Goal: Task Accomplishment & Management: Manage account settings

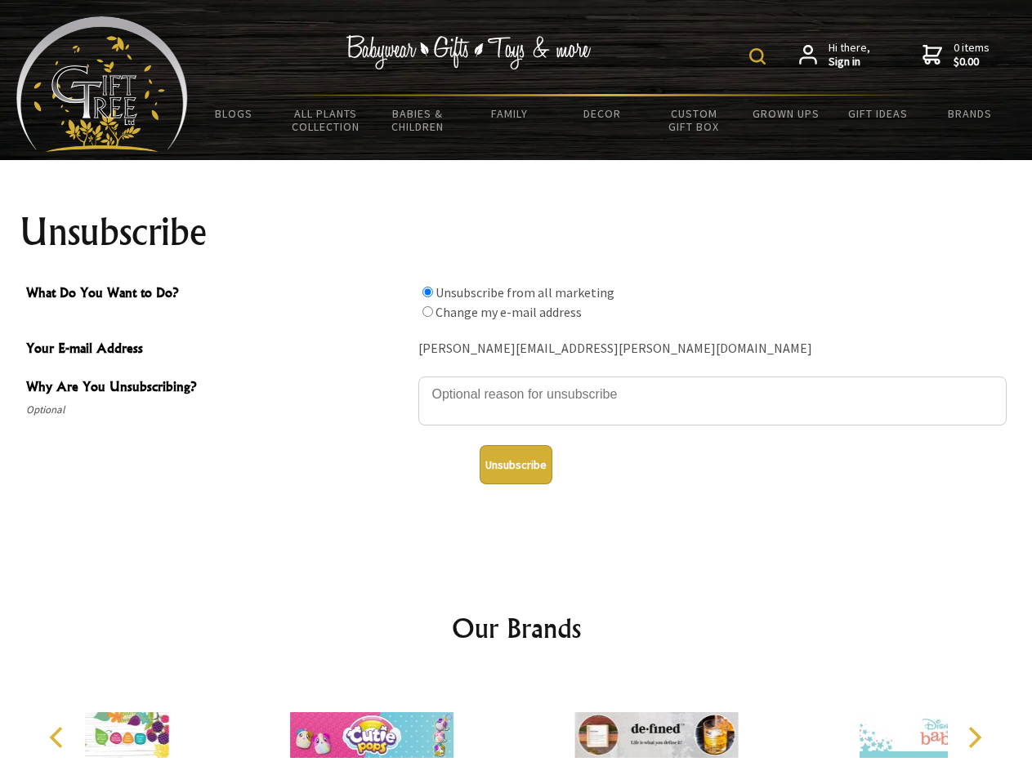
click at [760, 56] on img at bounding box center [757, 56] width 16 height 16
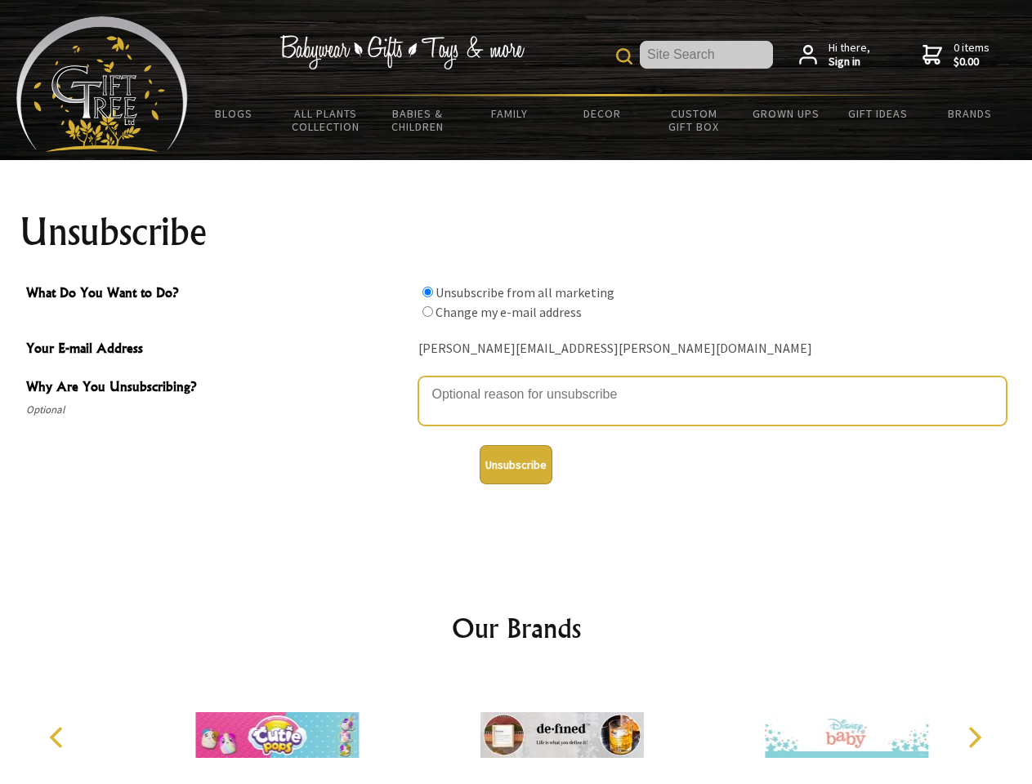
click at [516, 382] on textarea "Why Are You Unsubscribing?" at bounding box center [712, 401] width 588 height 49
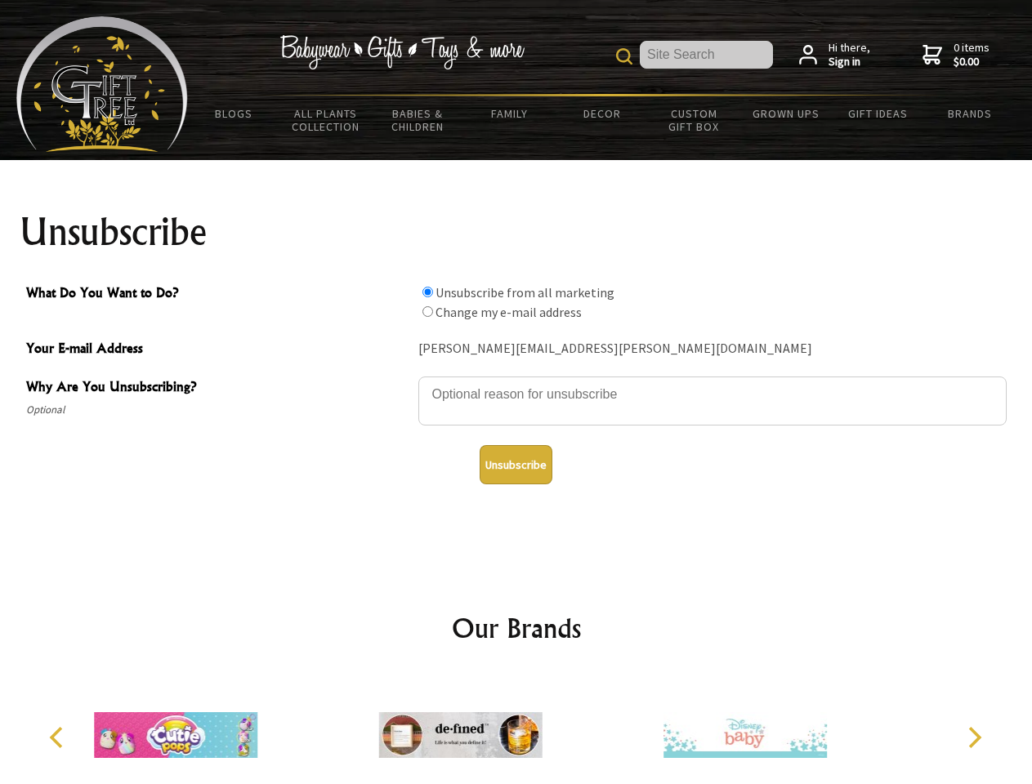
click at [427, 292] on input "What Do You Want to Do?" at bounding box center [427, 292] width 11 height 11
click at [427, 311] on input "What Do You Want to Do?" at bounding box center [427, 311] width 11 height 11
radio input "true"
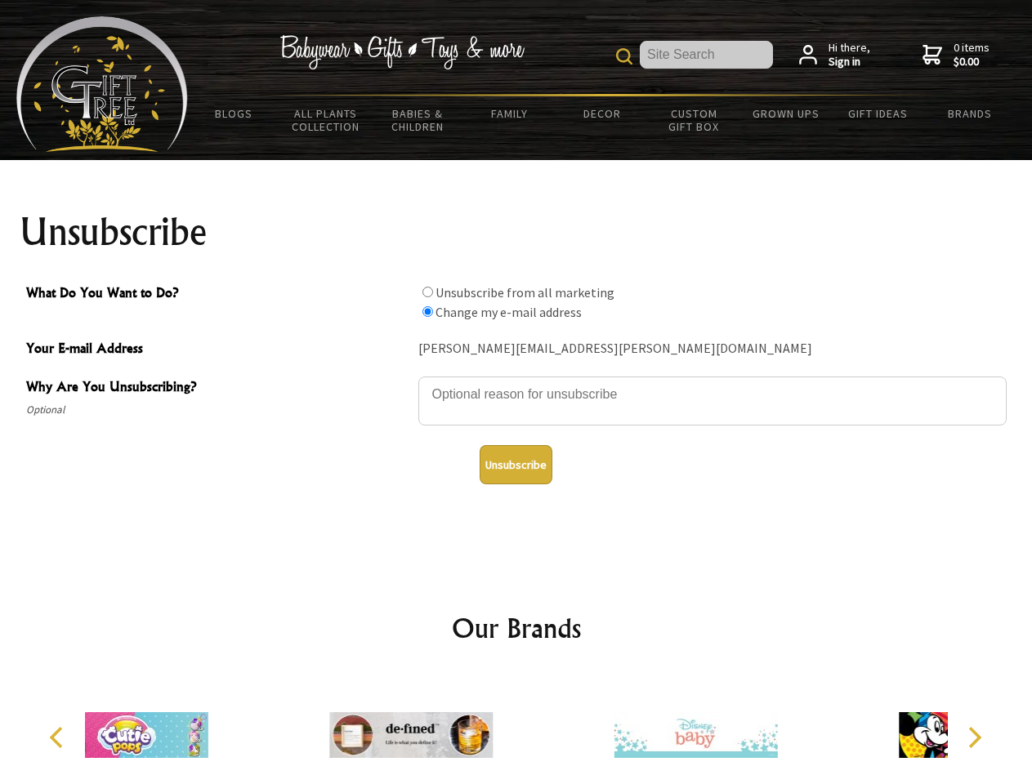
click at [516, 465] on button "Unsubscribe" at bounding box center [516, 464] width 73 height 39
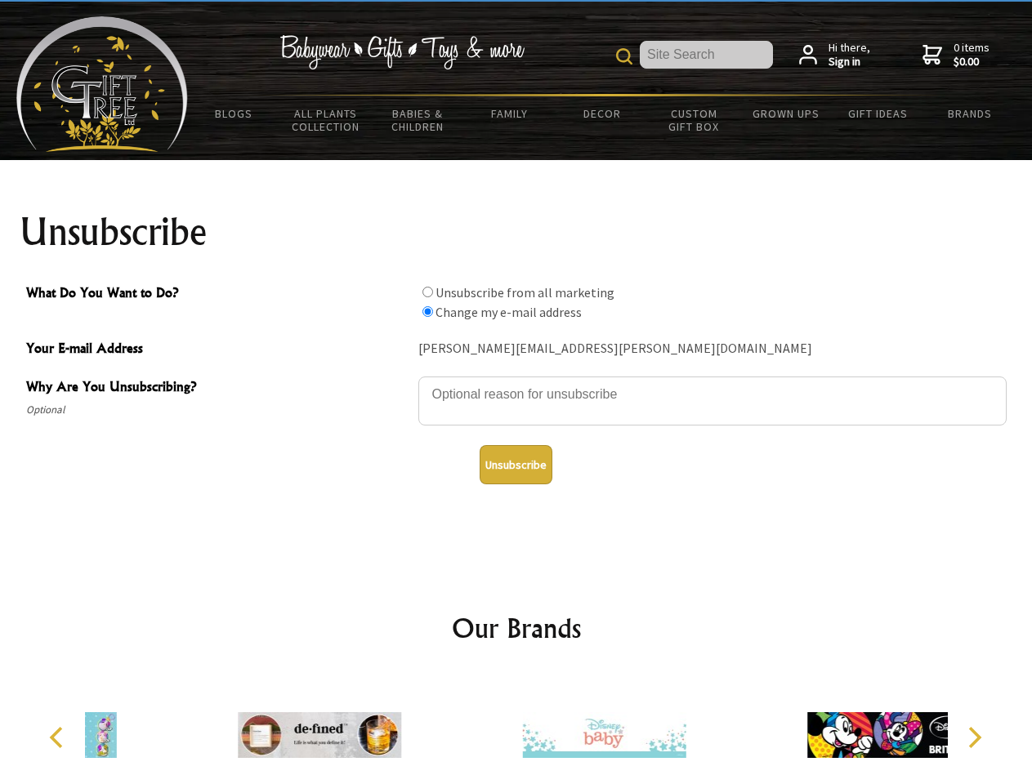
click at [523, 729] on img at bounding box center [604, 735] width 163 height 123
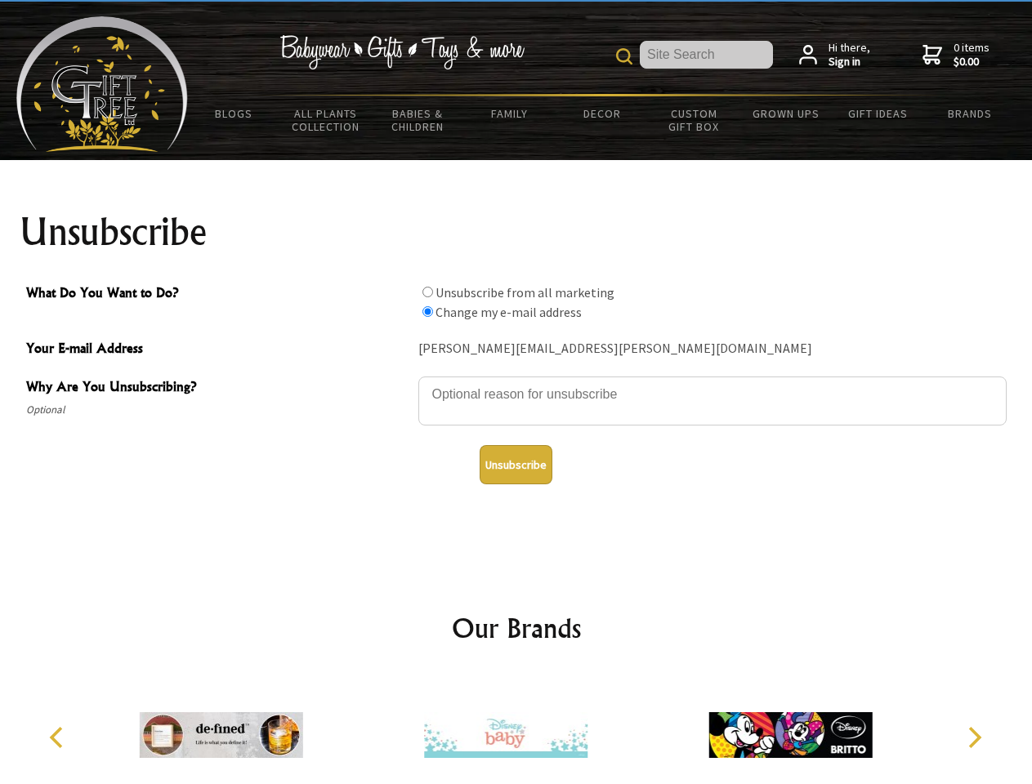
click at [59, 738] on icon "Previous" at bounding box center [57, 737] width 21 height 21
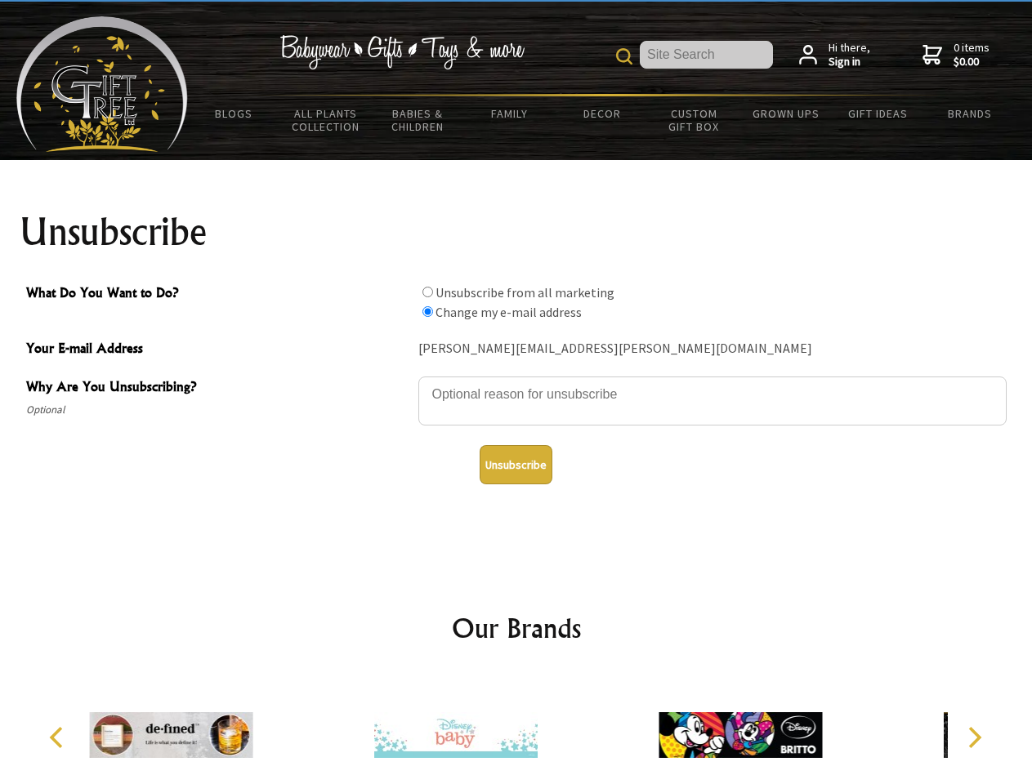
click at [974, 738] on icon "Next" at bounding box center [973, 737] width 21 height 21
